Goal: Task Accomplishment & Management: Complete application form

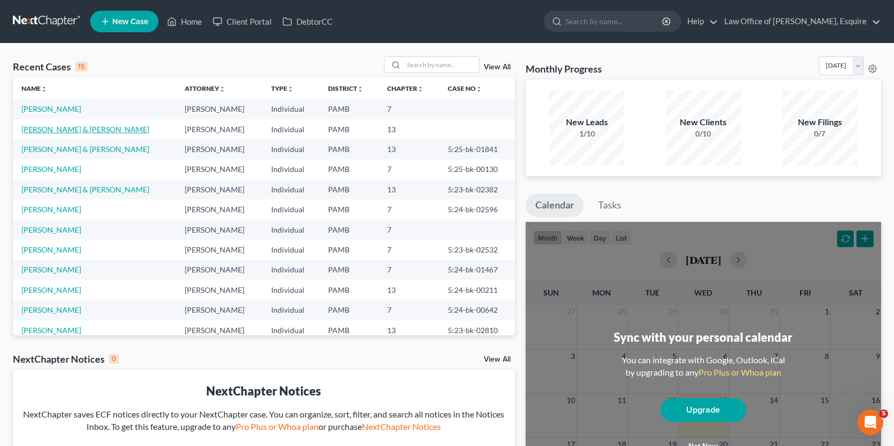
click at [74, 126] on link "[PERSON_NAME] & [PERSON_NAME]" at bounding box center [85, 129] width 128 height 9
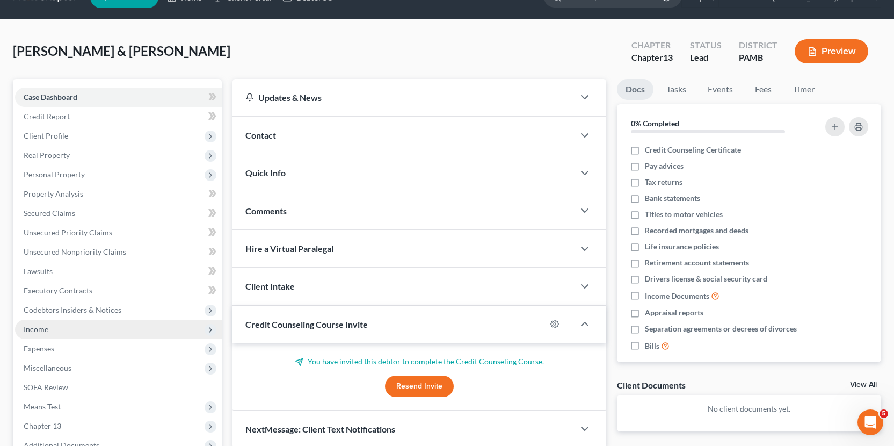
scroll to position [25, 0]
click at [160, 336] on span "Income" at bounding box center [118, 328] width 207 height 19
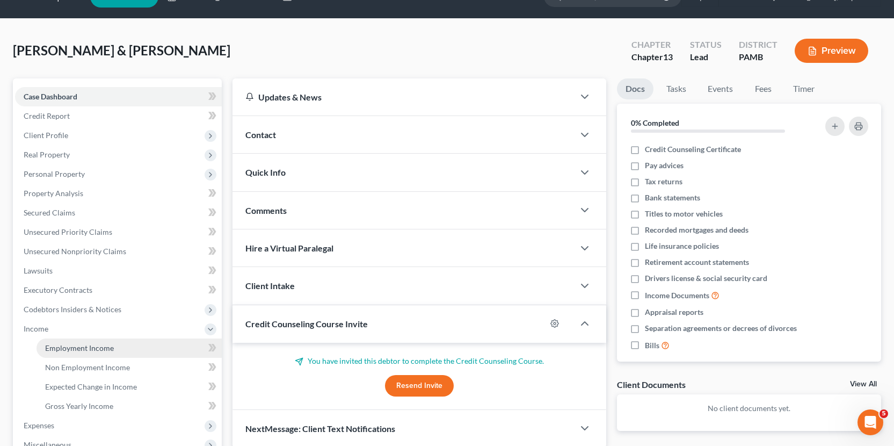
click at [157, 346] on link "Employment Income" at bounding box center [129, 347] width 185 height 19
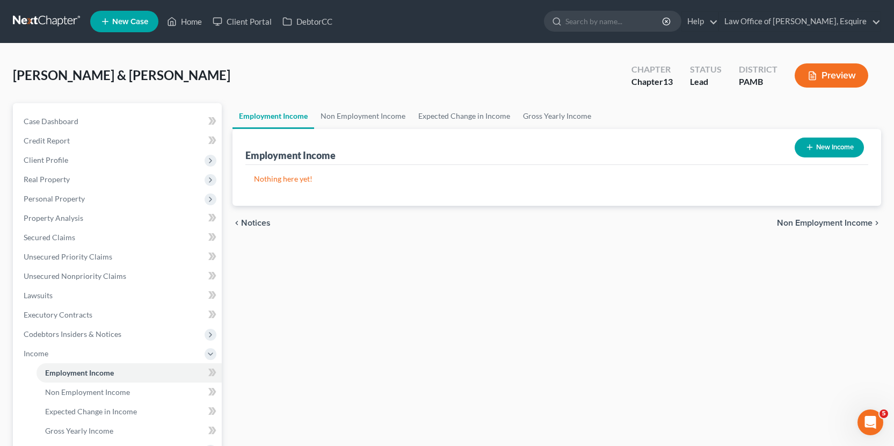
click at [830, 154] on button "New Income" at bounding box center [829, 147] width 69 height 20
select select "0"
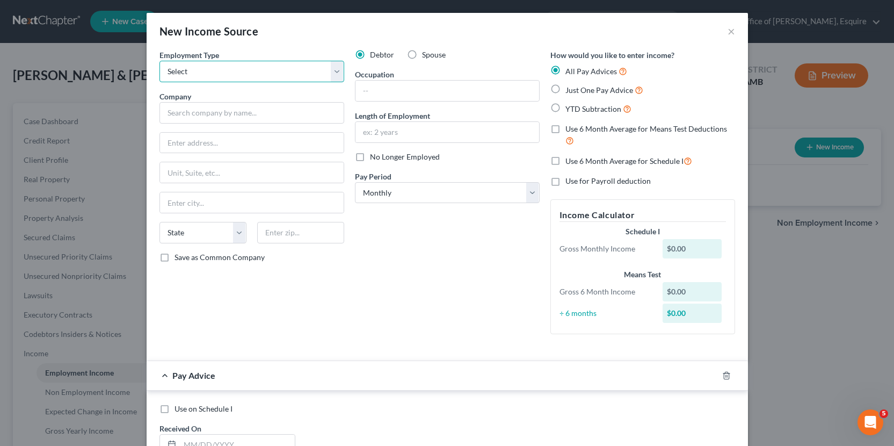
select select "0"
click at [225, 111] on input "text" at bounding box center [252, 112] width 185 height 21
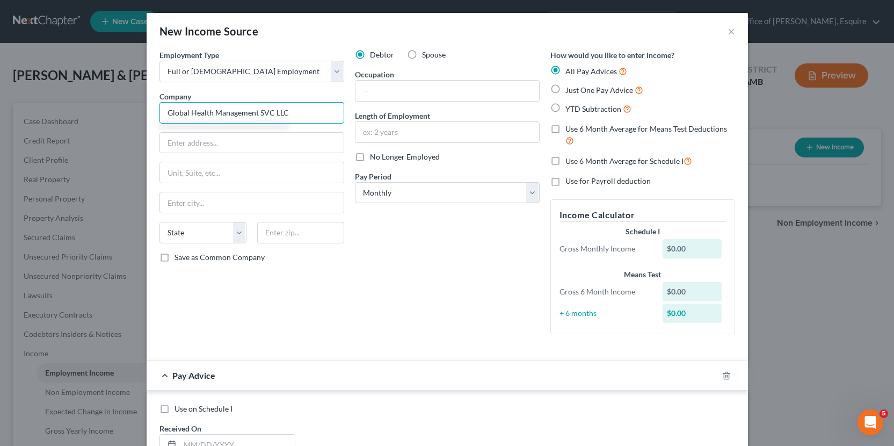
type input "Global Health Management SVC LLC"
click at [422, 55] on label "Spouse" at bounding box center [434, 54] width 24 height 11
click at [426, 55] on input "Spouse" at bounding box center [429, 52] width 7 height 7
radio input "true"
select select "2"
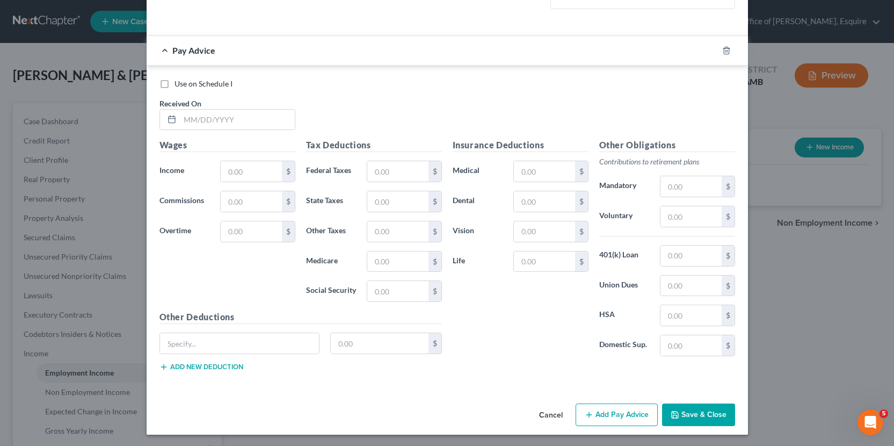
scroll to position [347, 0]
click at [241, 123] on input "text" at bounding box center [237, 121] width 115 height 20
type input "[DATE]"
click at [264, 175] on input "text" at bounding box center [251, 172] width 61 height 20
type input "2,675.00"
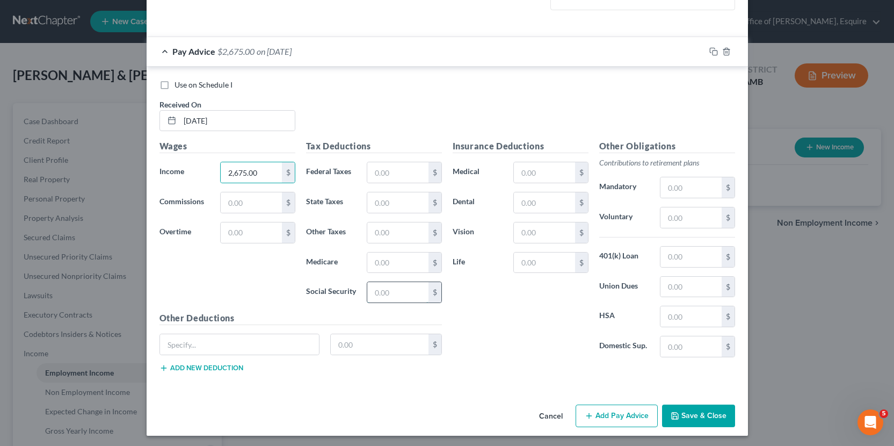
click at [412, 286] on input "text" at bounding box center [397, 292] width 61 height 20
type input "163.73"
click at [383, 262] on input "text" at bounding box center [397, 262] width 61 height 20
type input "38.29"
click at [382, 168] on input "text" at bounding box center [397, 172] width 61 height 20
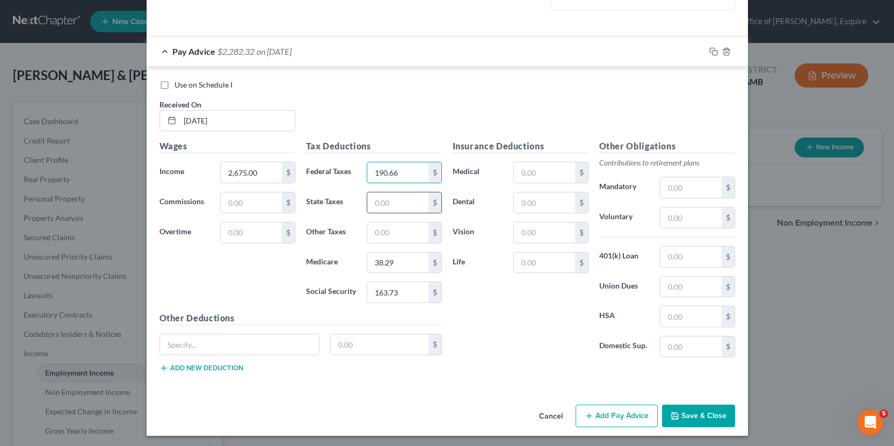
type input "190.66"
type input "81.07"
click at [403, 232] on input "text" at bounding box center [397, 232] width 61 height 20
type input "30.43"
click at [679, 414] on icon "button" at bounding box center [675, 415] width 9 height 9
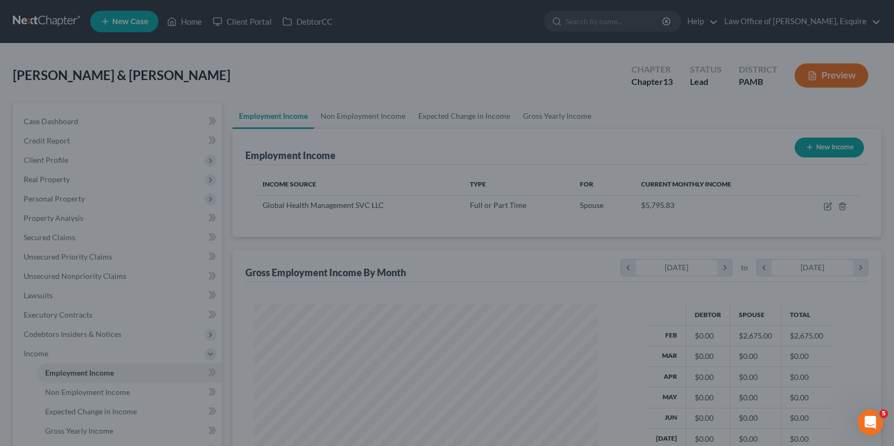
scroll to position [193, 366]
